Goal: Task Accomplishment & Management: Complete application form

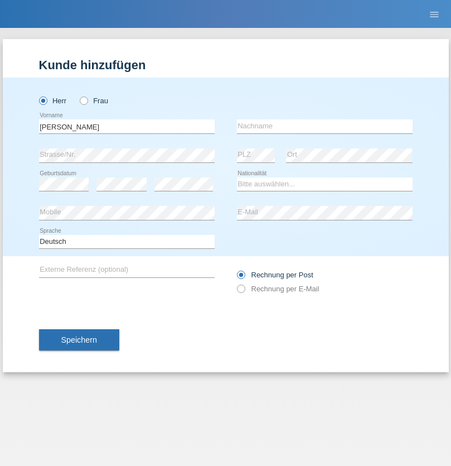
type input "[PERSON_NAME]"
click at [325, 126] on input "text" at bounding box center [325, 126] width 176 height 14
type input "Stirnimann"
select select "CH"
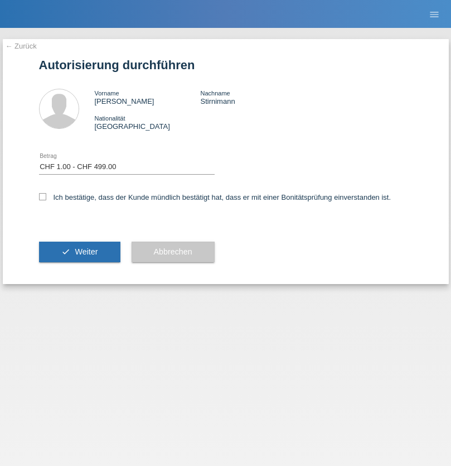
select select "1"
checkbox input "true"
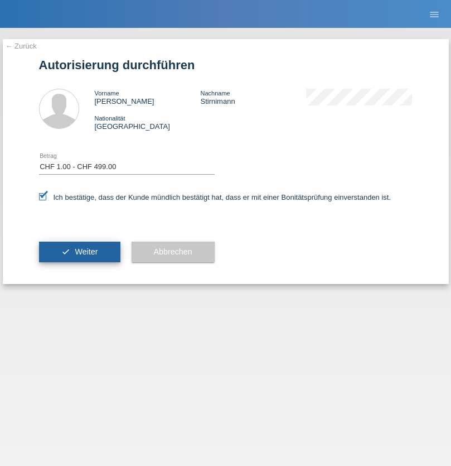
click at [79, 252] on span "Weiter" at bounding box center [86, 251] width 23 height 9
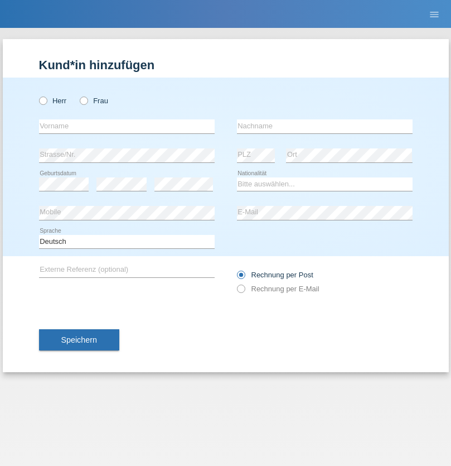
radio input "true"
click at [127, 126] on input "text" at bounding box center [127, 126] width 176 height 14
type input "[PERSON_NAME]"
click at [325, 126] on input "text" at bounding box center [325, 126] width 176 height 14
type input "Trueber"
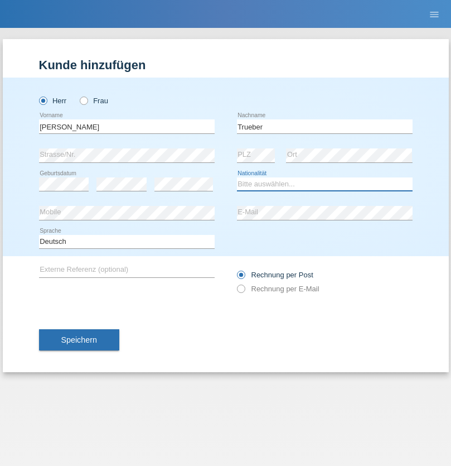
select select "AT"
select select "C"
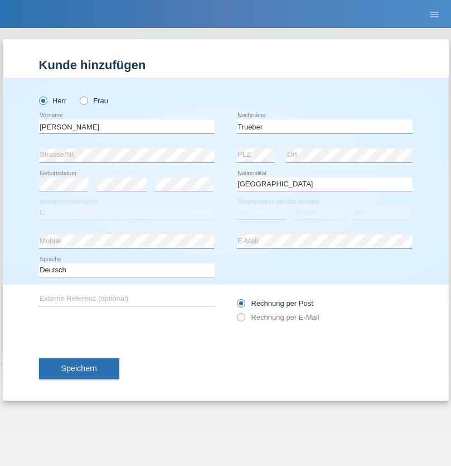
select select "01"
select select "10"
select select "2014"
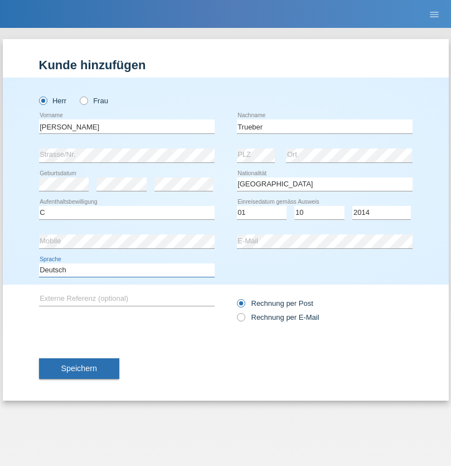
select select "en"
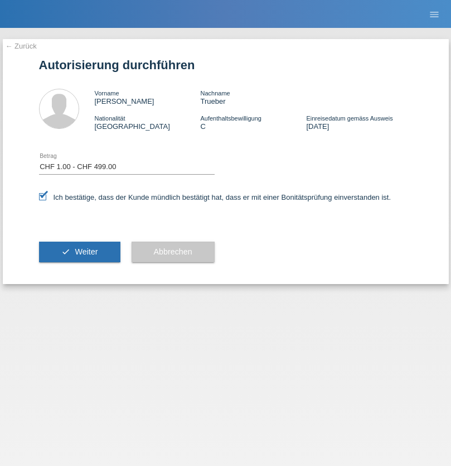
select select "1"
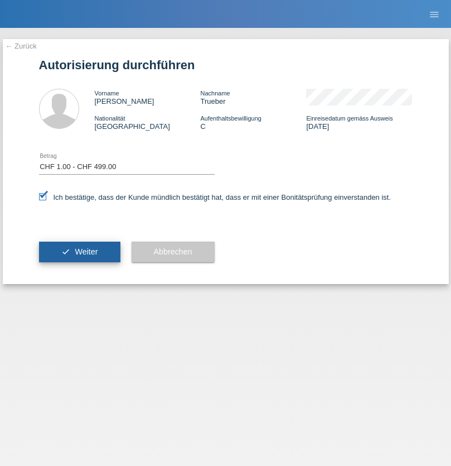
click at [79, 252] on span "Weiter" at bounding box center [86, 251] width 23 height 9
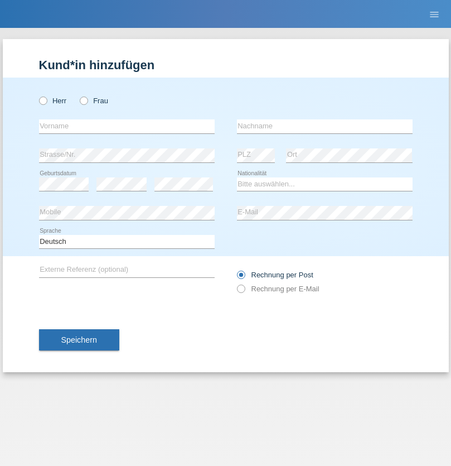
radio input "true"
click at [127, 126] on input "text" at bounding box center [127, 126] width 176 height 14
type input "firat"
click at [325, 126] on input "text" at bounding box center [325, 126] width 176 height 14
type input "kara"
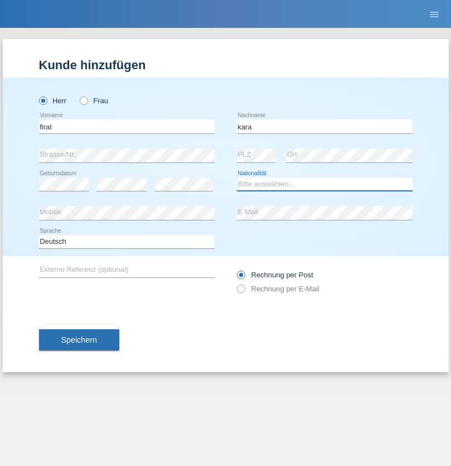
select select "CH"
radio input "true"
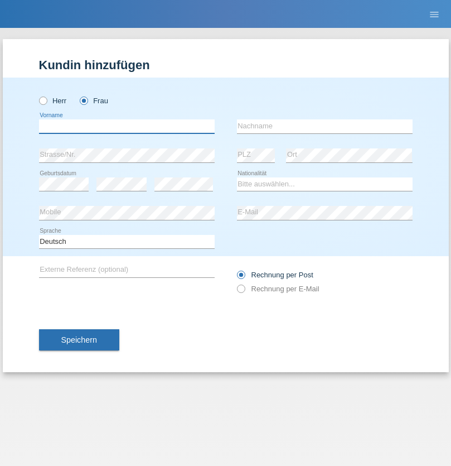
click at [127, 126] on input "text" at bounding box center [127, 126] width 176 height 14
type input "Nuria"
click at [325, 126] on input "text" at bounding box center [325, 126] width 176 height 14
type input "D'Antino"
select select "CH"
